Goal: Transaction & Acquisition: Purchase product/service

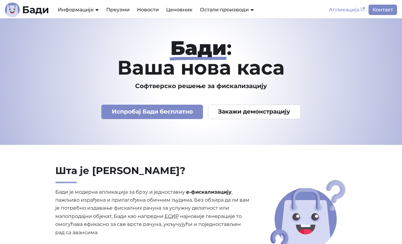
click at [354, 6] on link "Апликација" at bounding box center [346, 10] width 43 height 10
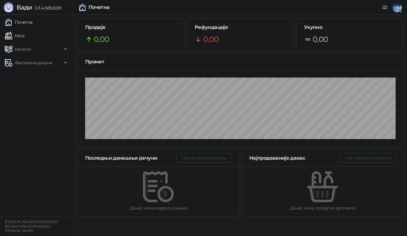
click at [22, 34] on link "Каса" at bounding box center [14, 35] width 19 height 12
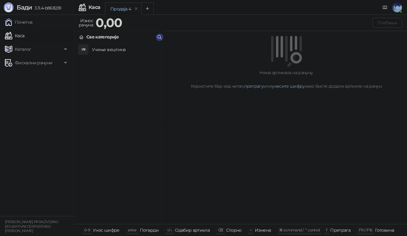
click at [126, 50] on h4 "Учење вештина" at bounding box center [126, 50] width 69 height 10
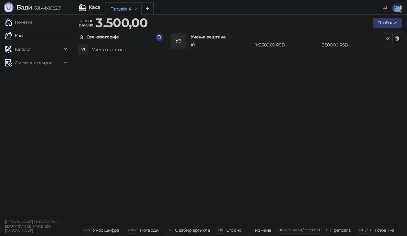
click at [116, 49] on h4 "Учење вештина" at bounding box center [126, 50] width 69 height 10
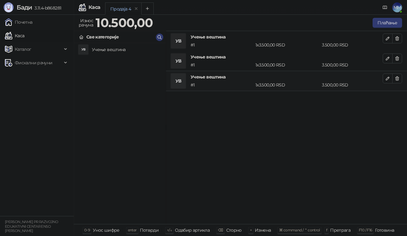
click at [116, 49] on h4 "Учење вештина" at bounding box center [126, 50] width 69 height 10
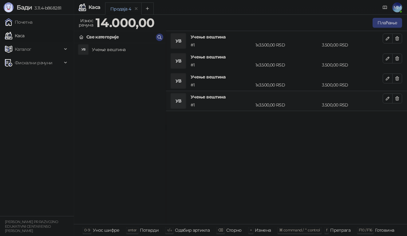
click at [116, 49] on h4 "Учење вештина" at bounding box center [126, 50] width 69 height 10
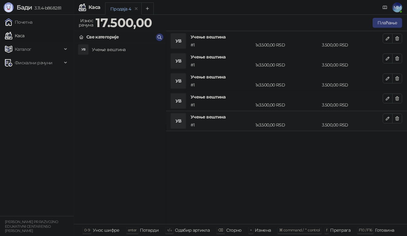
click at [116, 49] on h4 "Учење вештина" at bounding box center [126, 50] width 69 height 10
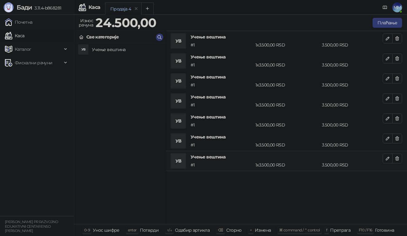
click at [116, 49] on h4 "Учење вештина" at bounding box center [126, 50] width 69 height 10
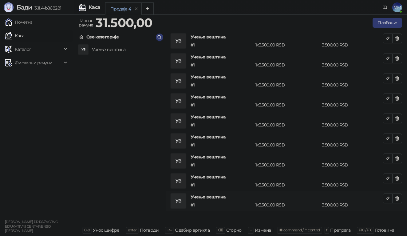
click at [116, 49] on h4 "Учење вештина" at bounding box center [126, 50] width 69 height 10
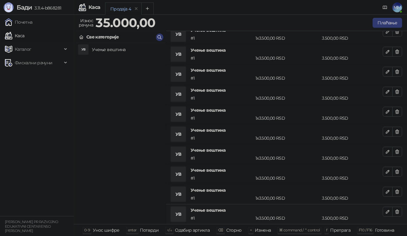
click at [116, 49] on h4 "Учење вештина" at bounding box center [126, 50] width 69 height 10
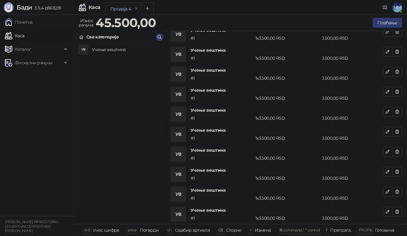
scroll to position [67, 0]
click at [116, 49] on h4 "Учење вештина" at bounding box center [126, 50] width 69 height 10
click at [390, 23] on button "Плаћање" at bounding box center [386, 23] width 29 height 10
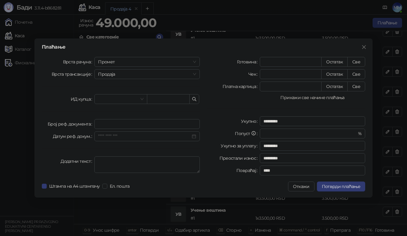
click at [307, 97] on button "Прикажи све начине плаћања" at bounding box center [312, 97] width 105 height 7
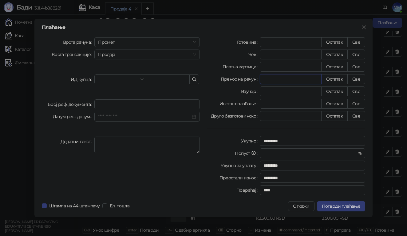
click at [272, 81] on input "*" at bounding box center [290, 78] width 61 height 9
click at [361, 80] on button "Све" at bounding box center [356, 79] width 18 height 10
type input "*****"
type input "****"
click at [182, 39] on span "Промет" at bounding box center [147, 41] width 98 height 9
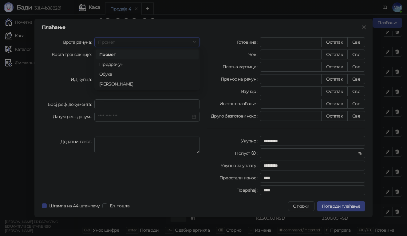
click at [182, 39] on span "Промет" at bounding box center [147, 41] width 98 height 9
click at [185, 56] on span "Продаја" at bounding box center [147, 54] width 98 height 9
click at [349, 209] on button "Потврди плаћање" at bounding box center [341, 206] width 48 height 10
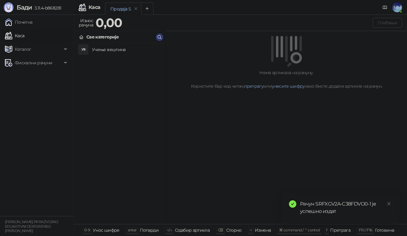
click at [313, 212] on div "Рачун SRFXGV2A-C38FDVO0-1 је успешно издат" at bounding box center [346, 207] width 92 height 15
click at [34, 54] on span "Каталог" at bounding box center [33, 49] width 57 height 12
click at [45, 105] on span "Фискални рачуни" at bounding box center [33, 104] width 37 height 12
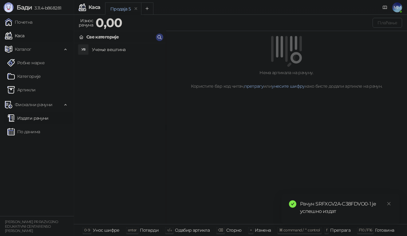
click at [46, 116] on link "Издати рачуни" at bounding box center [27, 118] width 41 height 12
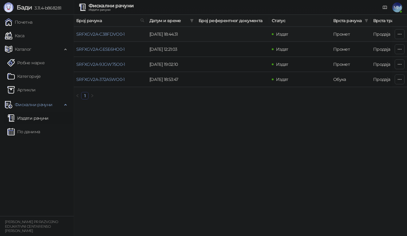
click at [116, 37] on td "SRFXGV2A-C38FDVO0-1" at bounding box center [110, 34] width 73 height 15
click at [118, 35] on link "SRFXGV2A-C38FDVO0-1" at bounding box center [100, 34] width 49 height 6
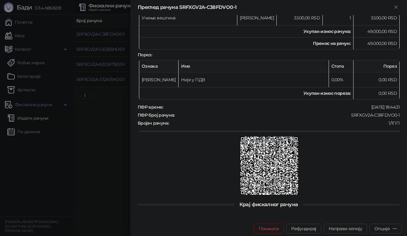
scroll to position [306, 0]
click at [379, 229] on div "Опције" at bounding box center [381, 228] width 15 height 6
click at [390, 206] on span "Пошаљи путем електронске поште" at bounding box center [359, 206] width 75 height 7
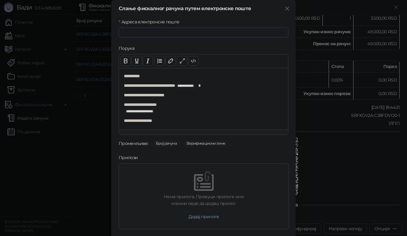
click at [178, 32] on input "Адреса електронске поште" at bounding box center [204, 33] width 170 height 10
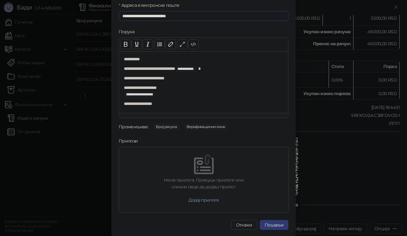
scroll to position [17, 0]
type input "**********"
click at [273, 225] on button "Пошаљи" at bounding box center [274, 225] width 29 height 10
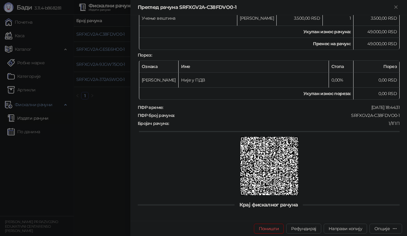
click at [103, 139] on div at bounding box center [203, 118] width 407 height 236
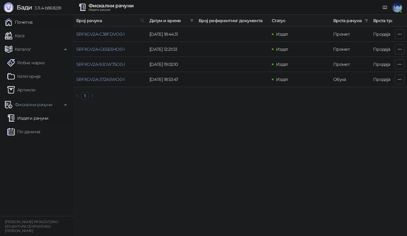
click at [33, 21] on link "Почетна" at bounding box center [19, 22] width 28 height 12
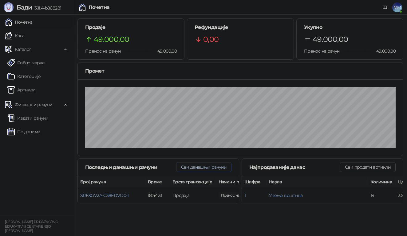
click at [210, 166] on button "Сви данашњи рачуни" at bounding box center [203, 167] width 55 height 10
